Goal: Task Accomplishment & Management: Manage account settings

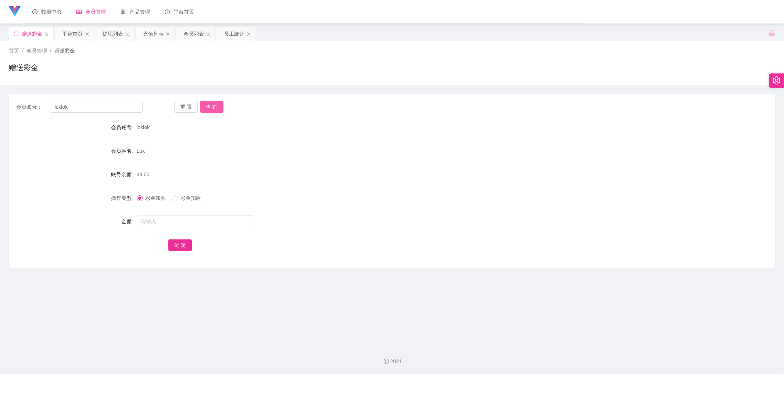
click at [211, 101] on button "查 询" at bounding box center [212, 107] width 24 height 12
click at [211, 105] on div "重 置 查 询" at bounding box center [237, 107] width 126 height 12
click at [148, 221] on input "text" at bounding box center [196, 222] width 118 height 12
type input "80"
click at [173, 246] on button "确 定" at bounding box center [180, 246] width 24 height 12
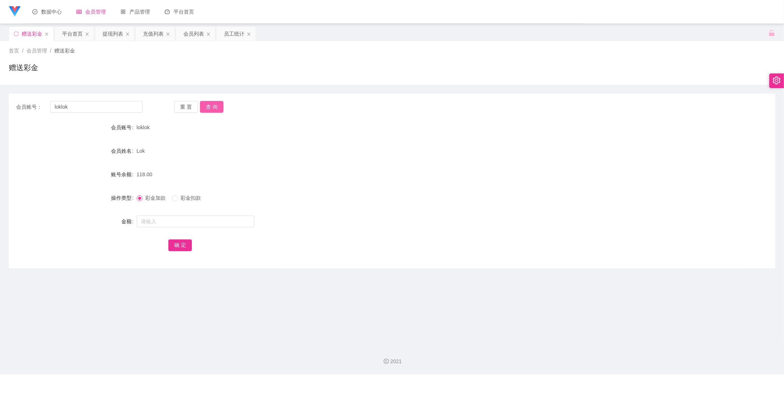
drag, startPoint x: 212, startPoint y: 104, endPoint x: 228, endPoint y: 181, distance: 78.5
click at [212, 103] on button "查 询" at bounding box center [212, 107] width 24 height 12
drag, startPoint x: 219, startPoint y: 104, endPoint x: 222, endPoint y: 114, distance: 10.3
click at [219, 104] on button "查 询" at bounding box center [212, 107] width 24 height 12
click at [217, 111] on button "查 询" at bounding box center [212, 107] width 24 height 12
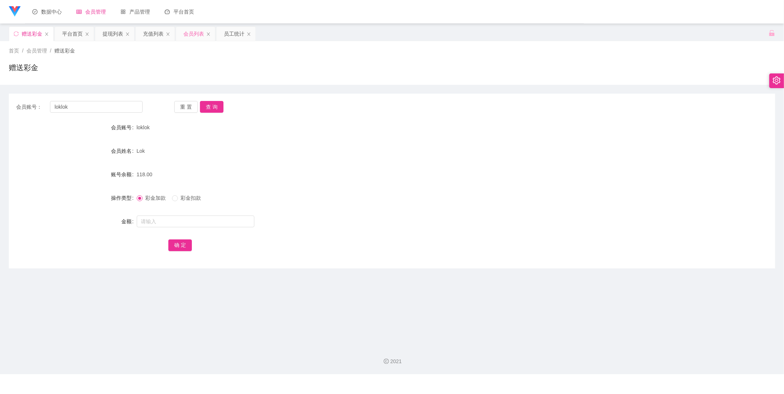
click at [188, 32] on div "会员列表" at bounding box center [193, 34] width 21 height 14
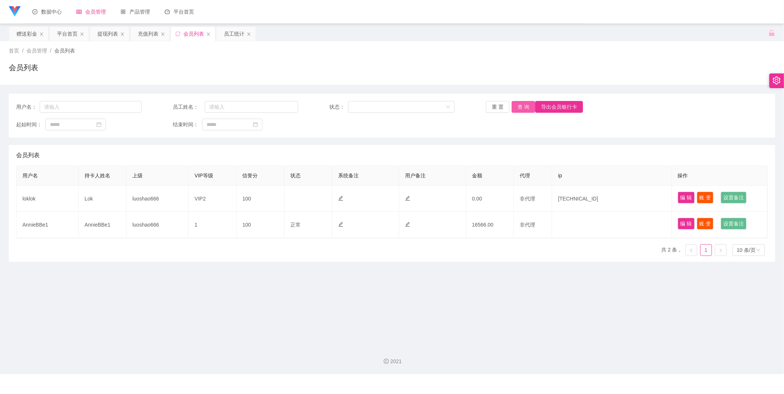
click at [520, 107] on button "查 询" at bounding box center [524, 107] width 24 height 12
click at [344, 270] on main "关闭左侧 关闭右侧 关闭其它 刷新页面 赠送彩金 平台首页 提现列表 充值列表 会员列表 员工统计 首页 / 会员管理 / 会员列表 / 会员列表 用户名： …" at bounding box center [392, 182] width 784 height 317
click at [99, 32] on div "提现列表" at bounding box center [107, 34] width 21 height 14
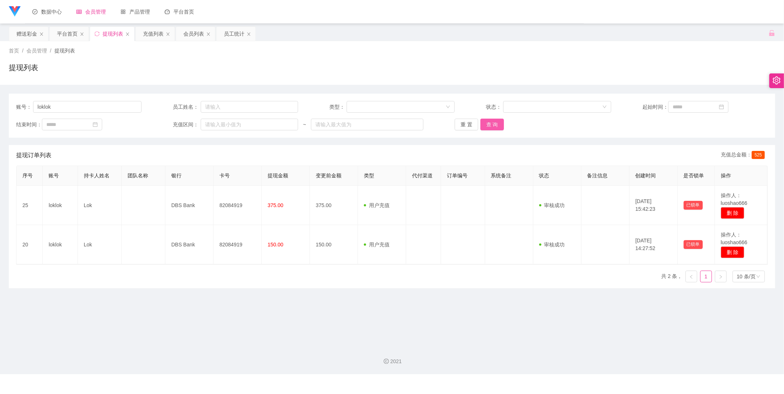
click at [500, 124] on button "查 询" at bounding box center [492, 125] width 24 height 12
click at [495, 126] on button "查 询" at bounding box center [492, 125] width 24 height 12
click at [260, 60] on div "首页 / 会员管理 / 提现列表 / 提现列表" at bounding box center [392, 63] width 766 height 32
click at [151, 30] on div "充值列表" at bounding box center [153, 34] width 21 height 14
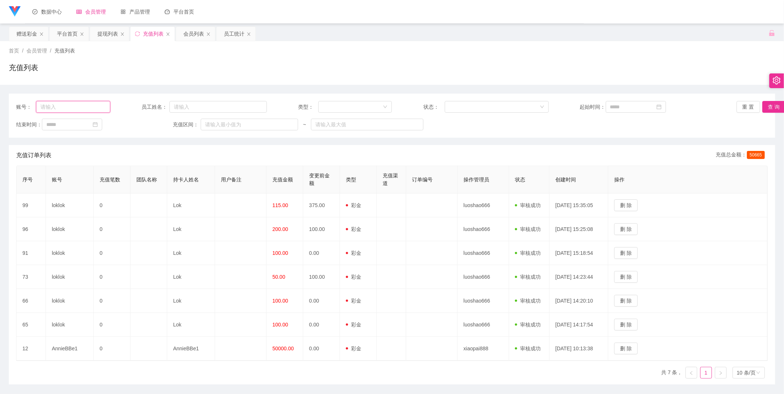
click at [86, 108] on input "text" at bounding box center [73, 107] width 74 height 12
click at [101, 36] on div "提现列表" at bounding box center [107, 34] width 21 height 14
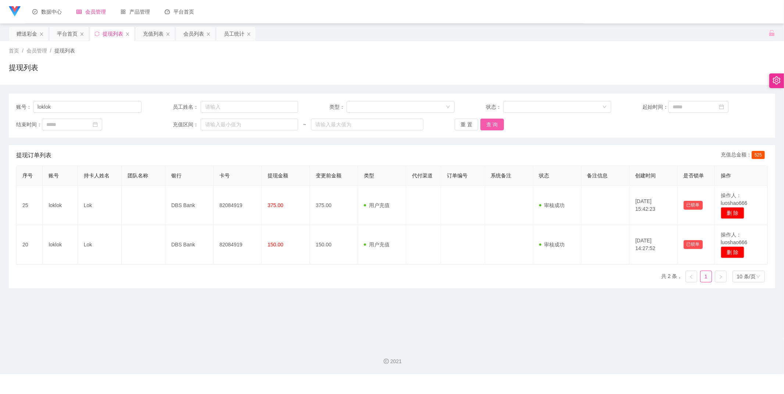
click at [498, 126] on button "查 询" at bounding box center [492, 125] width 24 height 12
click at [491, 123] on button "查 询" at bounding box center [492, 125] width 24 height 12
drag, startPoint x: 486, startPoint y: 124, endPoint x: 476, endPoint y: 119, distance: 11.2
click at [486, 124] on button "查 询" at bounding box center [492, 125] width 24 height 12
drag, startPoint x: 447, startPoint y: 311, endPoint x: 448, endPoint y: 307, distance: 4.1
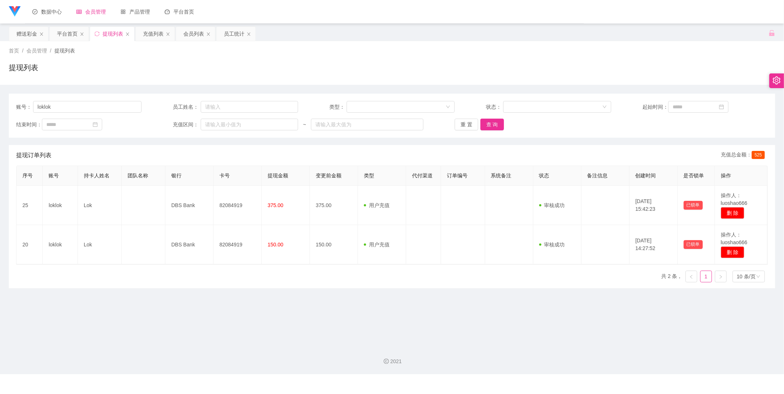
click at [446, 311] on main "关闭左侧 关闭右侧 关闭其它 刷新页面 赠送彩金 平台首页 提现列表 充值列表 会员列表 员工统计 首页 / 会员管理 / 提现列表 / 提现列表 账号： l…" at bounding box center [392, 182] width 784 height 317
click at [486, 127] on button "查 询" at bounding box center [492, 125] width 24 height 12
click at [35, 39] on div "赠送彩金" at bounding box center [27, 34] width 21 height 14
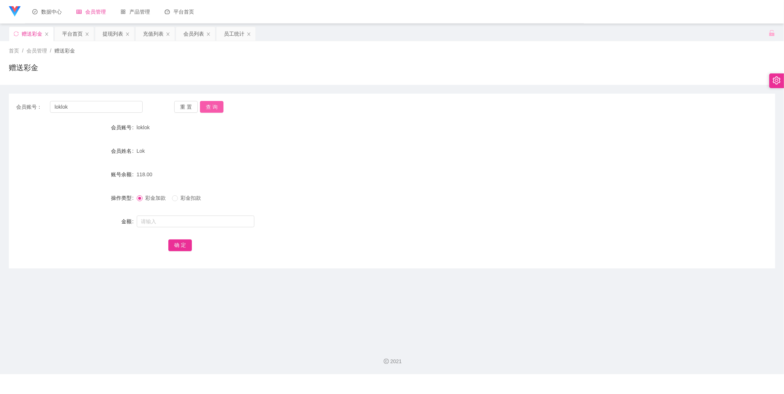
click at [214, 107] on button "查 询" at bounding box center [212, 107] width 24 height 12
click at [354, 70] on div "赠送彩金" at bounding box center [392, 70] width 766 height 17
click at [199, 35] on div "会员列表" at bounding box center [193, 34] width 21 height 14
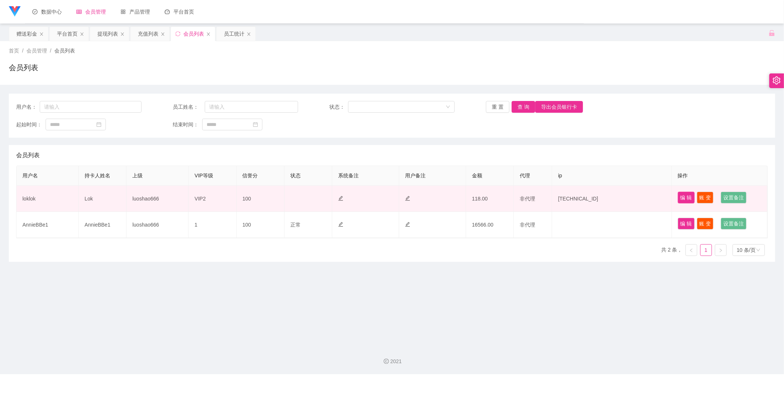
click at [678, 197] on button "编 辑" at bounding box center [686, 198] width 17 height 12
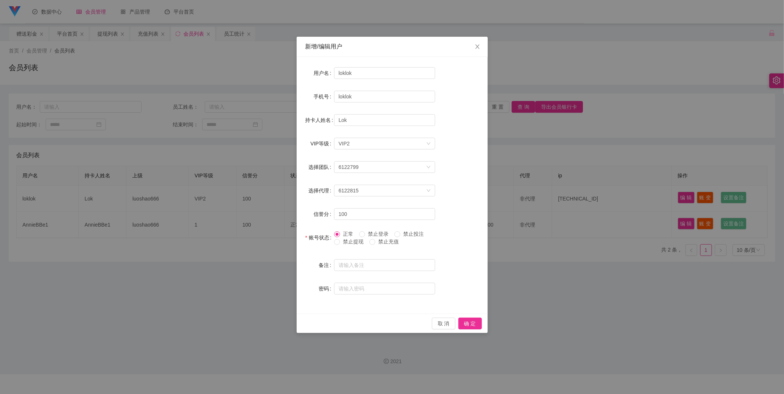
click at [409, 236] on span "禁止投注" at bounding box center [413, 234] width 26 height 6
click at [400, 237] on span at bounding box center [397, 235] width 6 height 6
click at [473, 318] on button "确 定" at bounding box center [470, 324] width 24 height 12
